Goal: Information Seeking & Learning: Find specific fact

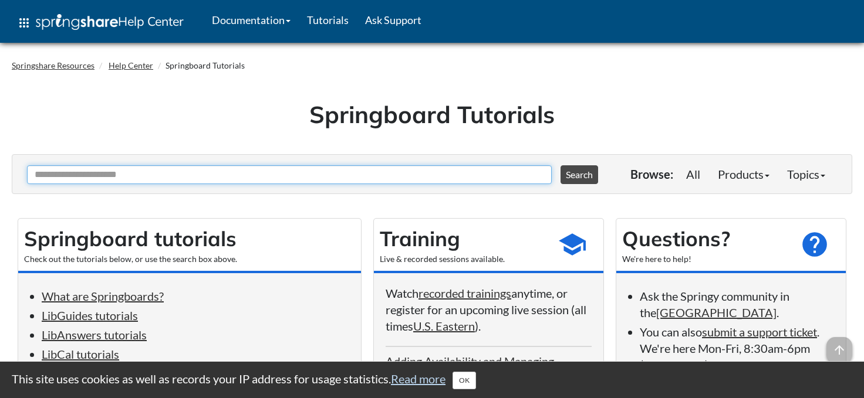
click at [263, 177] on input "Ask Another Question" at bounding box center [289, 174] width 524 height 19
type input "***"
click at [560, 165] on button "Search" at bounding box center [579, 174] width 38 height 19
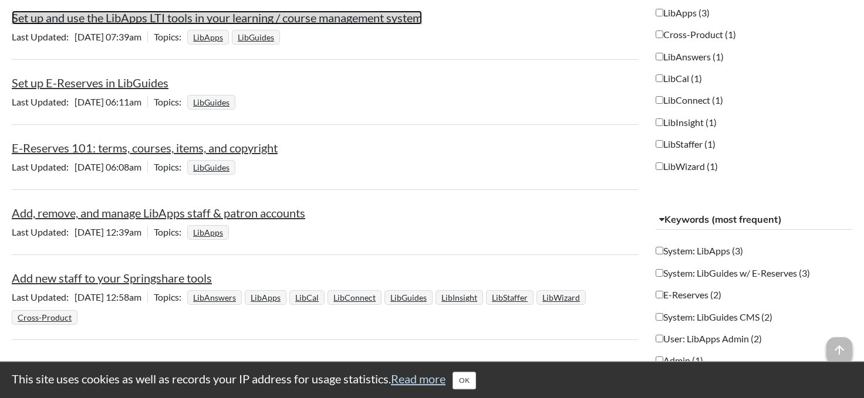
scroll to position [405, 0]
